Goal: Find specific fact: Find specific fact

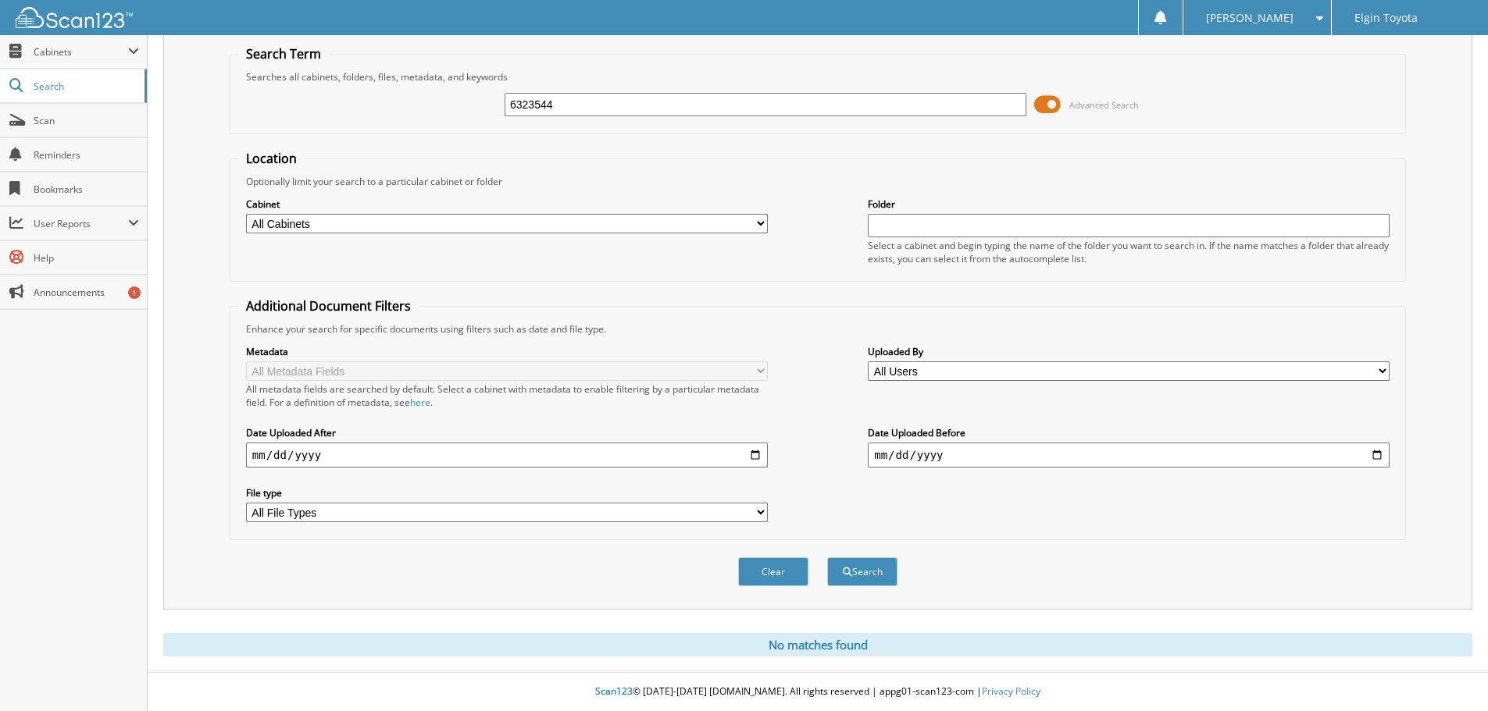
drag, startPoint x: 547, startPoint y: 98, endPoint x: 401, endPoint y: 102, distance: 145.3
click at [401, 102] on div "6323544 Advanced Search" at bounding box center [817, 105] width 1159 height 42
type input "6321520"
click at [827, 558] on button "Search" at bounding box center [862, 572] width 70 height 29
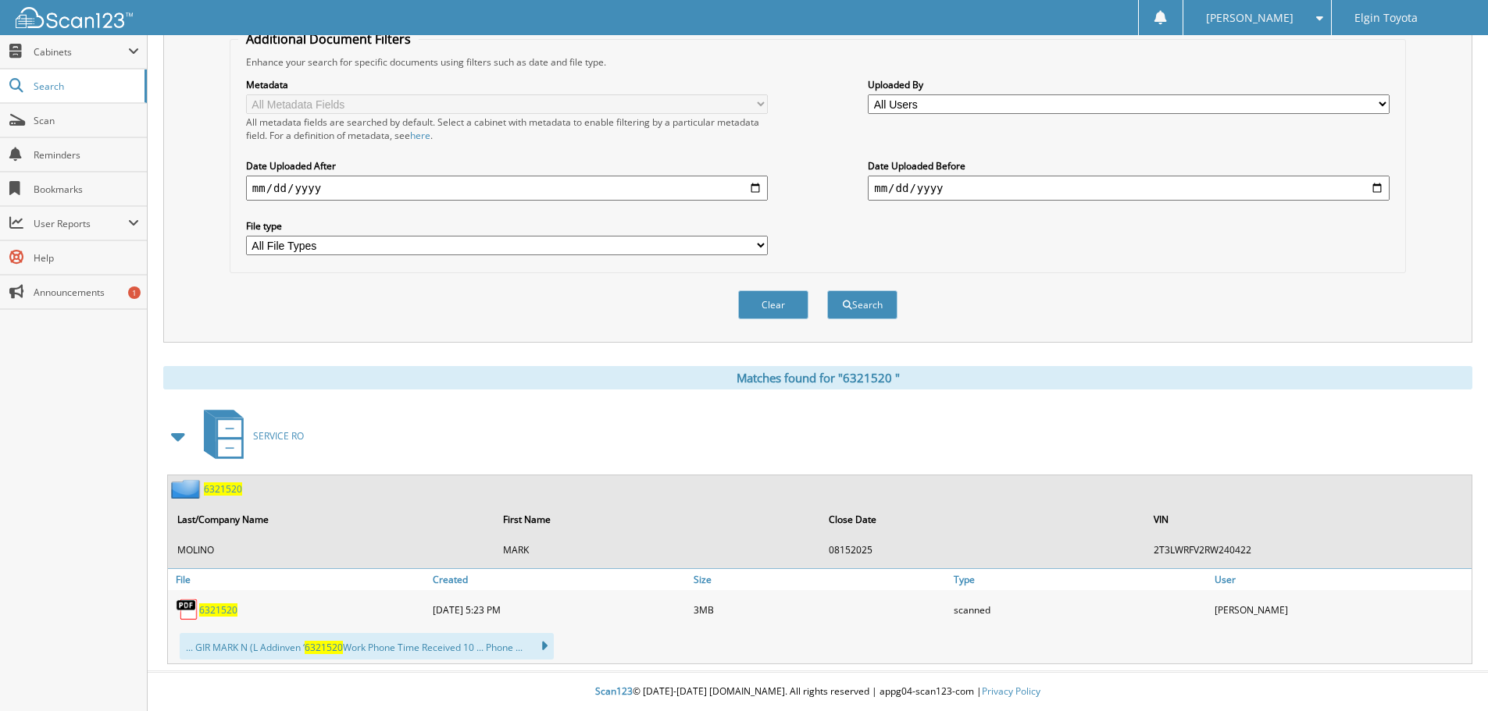
scroll to position [319, 0]
click at [222, 612] on span "6 3 2 1 5 2 0" at bounding box center [218, 610] width 38 height 13
